Goal: Task Accomplishment & Management: Use online tool/utility

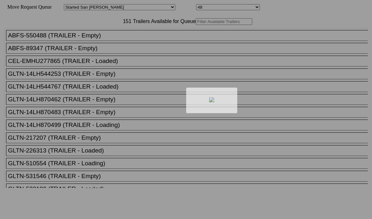
drag, startPoint x: 118, startPoint y: 35, endPoint x: 122, endPoint y: 37, distance: 4.9
click at [122, 37] on div at bounding box center [186, 109] width 372 height 219
click at [120, 37] on div at bounding box center [186, 109] width 372 height 219
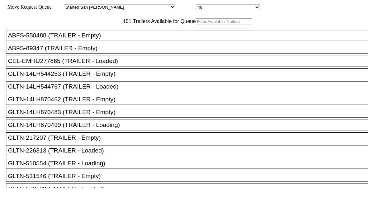
click at [196, 25] on input "text" at bounding box center [224, 21] width 57 height 7
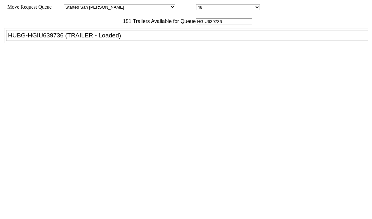
type input "HGIU639736"
click at [114, 39] on div "HUBG-HGIU639736 (TRAILER - Loaded)" at bounding box center [190, 35] width 364 height 7
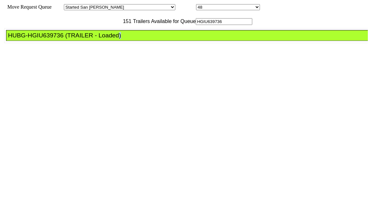
drag, startPoint x: 114, startPoint y: 51, endPoint x: 138, endPoint y: 57, distance: 24.6
click at [138, 41] on li "HUBG-HGIU639736 (TRAILER - Loaded)" at bounding box center [190, 35] width 368 height 11
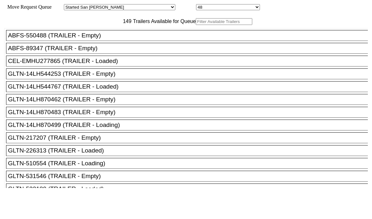
click at [196, 25] on input "text" at bounding box center [224, 21] width 57 height 7
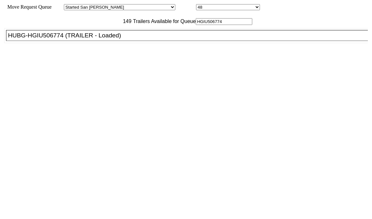
type input "HGIU506774"
click at [126, 39] on div "HUBG-HGIU506774 (TRAILER - Loaded)" at bounding box center [190, 35] width 364 height 7
